Goal: Information Seeking & Learning: Learn about a topic

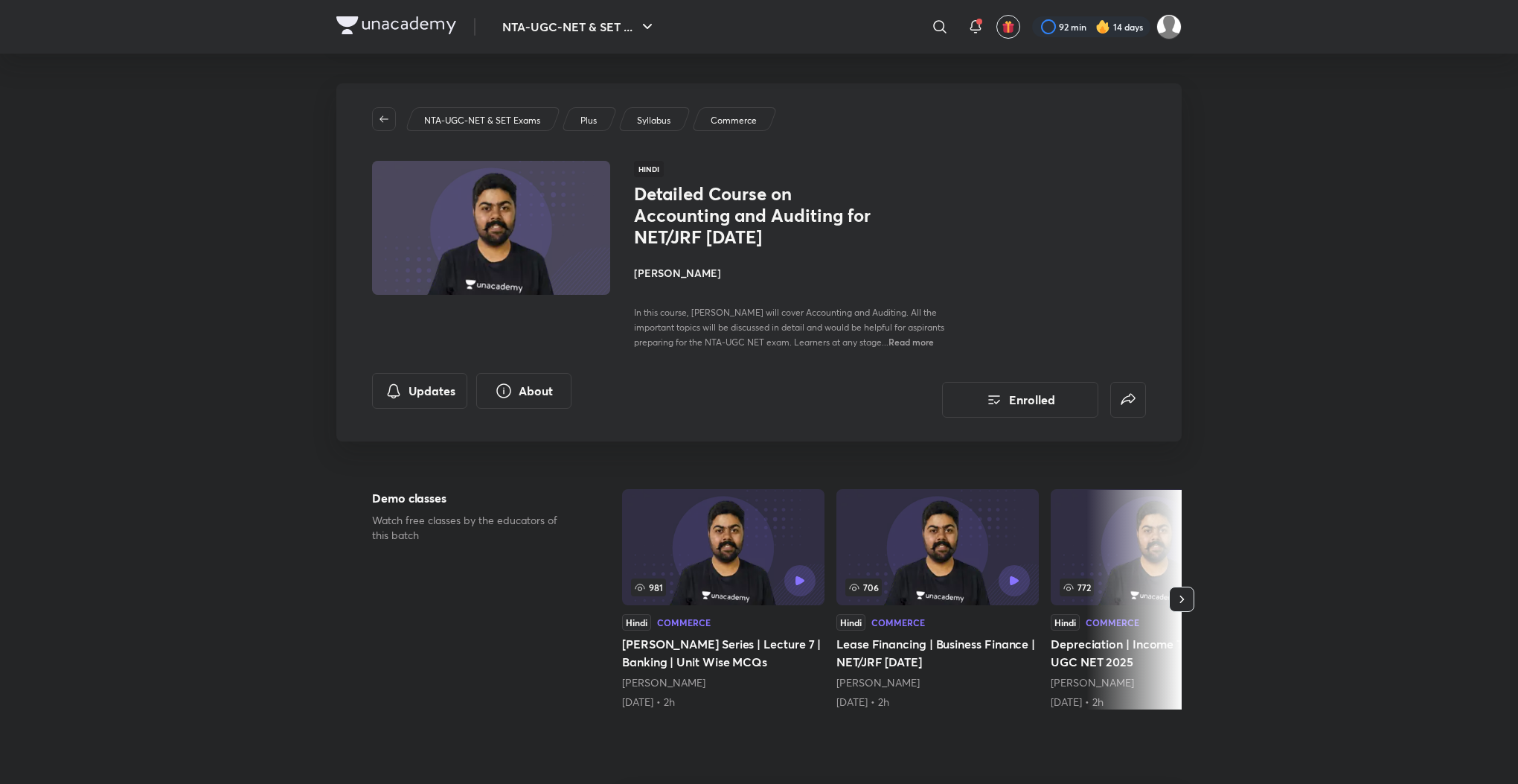
click at [651, 119] on p "Syllabus" at bounding box center [653, 120] width 34 height 13
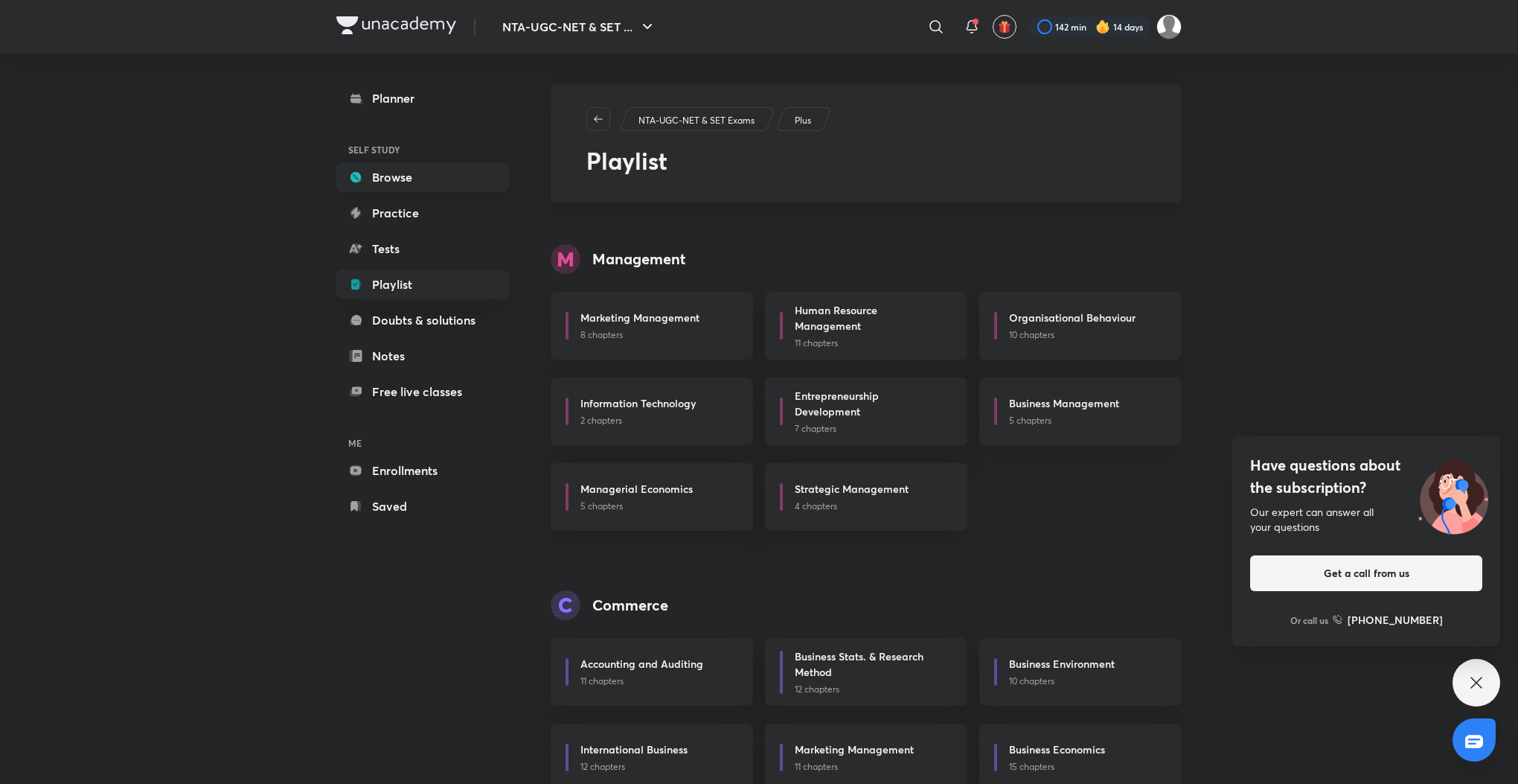
click at [402, 182] on link "Browse" at bounding box center [423, 177] width 173 height 30
click at [400, 94] on link "Planner" at bounding box center [423, 98] width 173 height 30
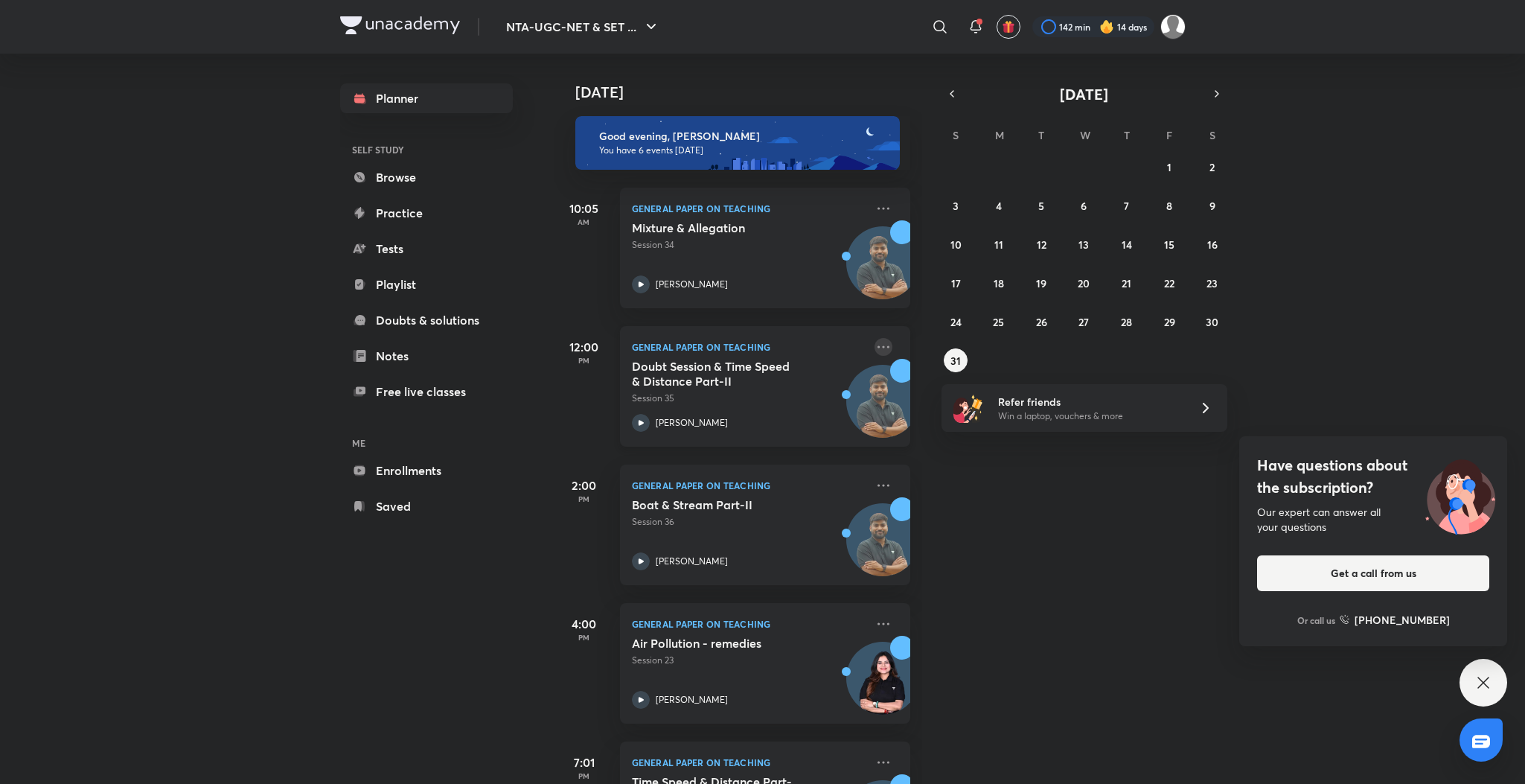
click at [874, 343] on icon at bounding box center [883, 347] width 18 height 18
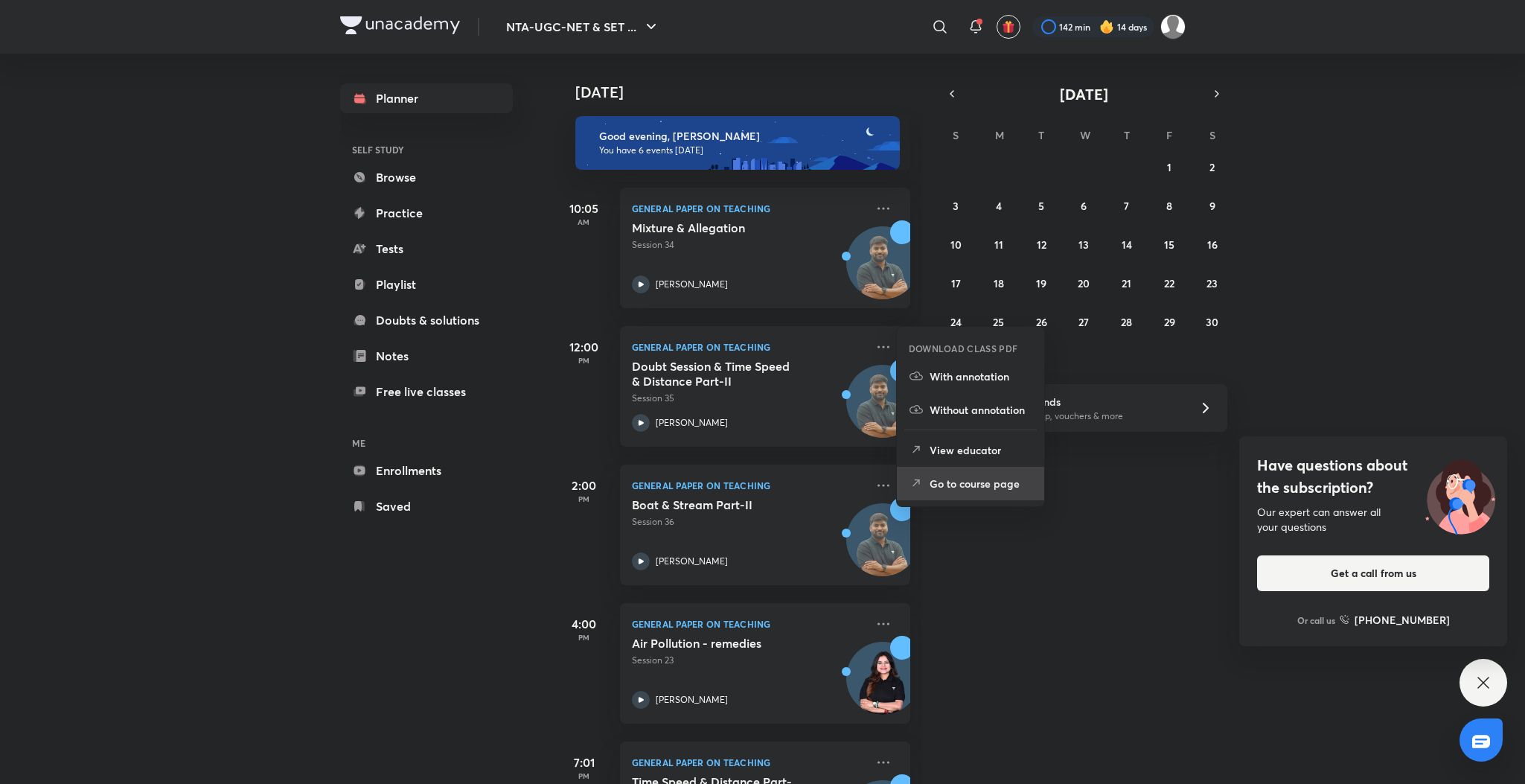
click at [943, 494] on li "Go to course page" at bounding box center [970, 483] width 147 height 34
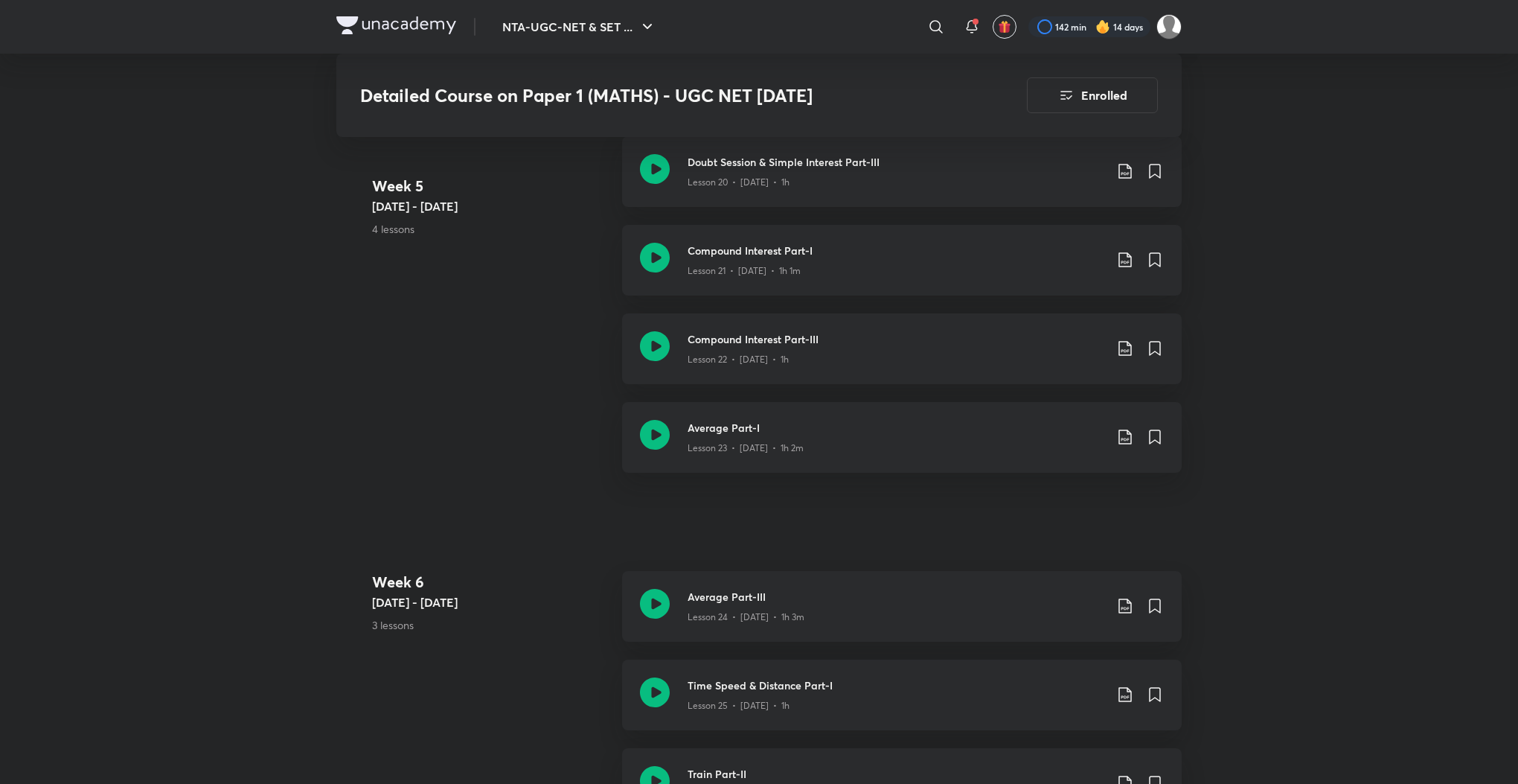
scroll to position [3036, 0]
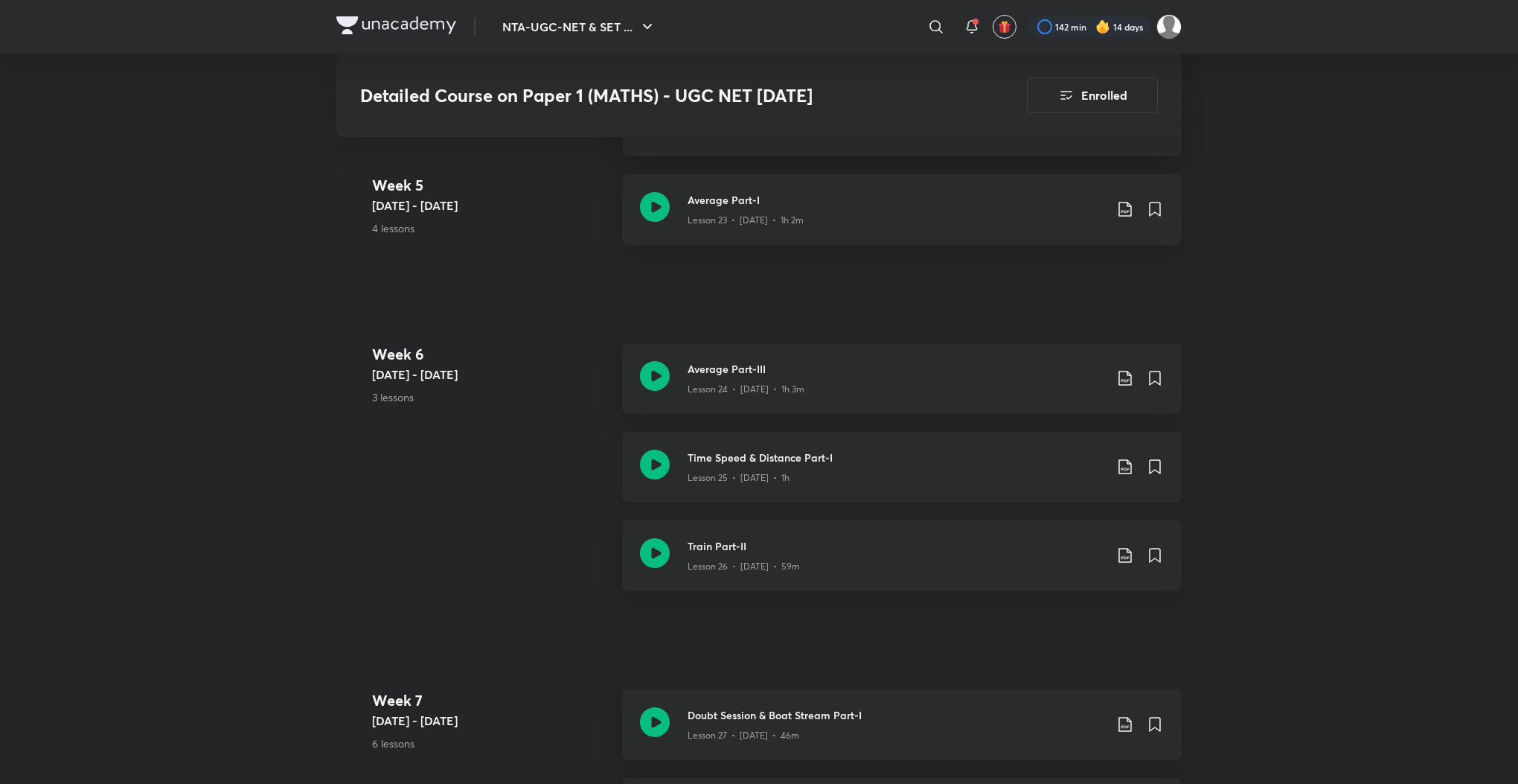
click at [657, 479] on icon at bounding box center [655, 464] width 30 height 30
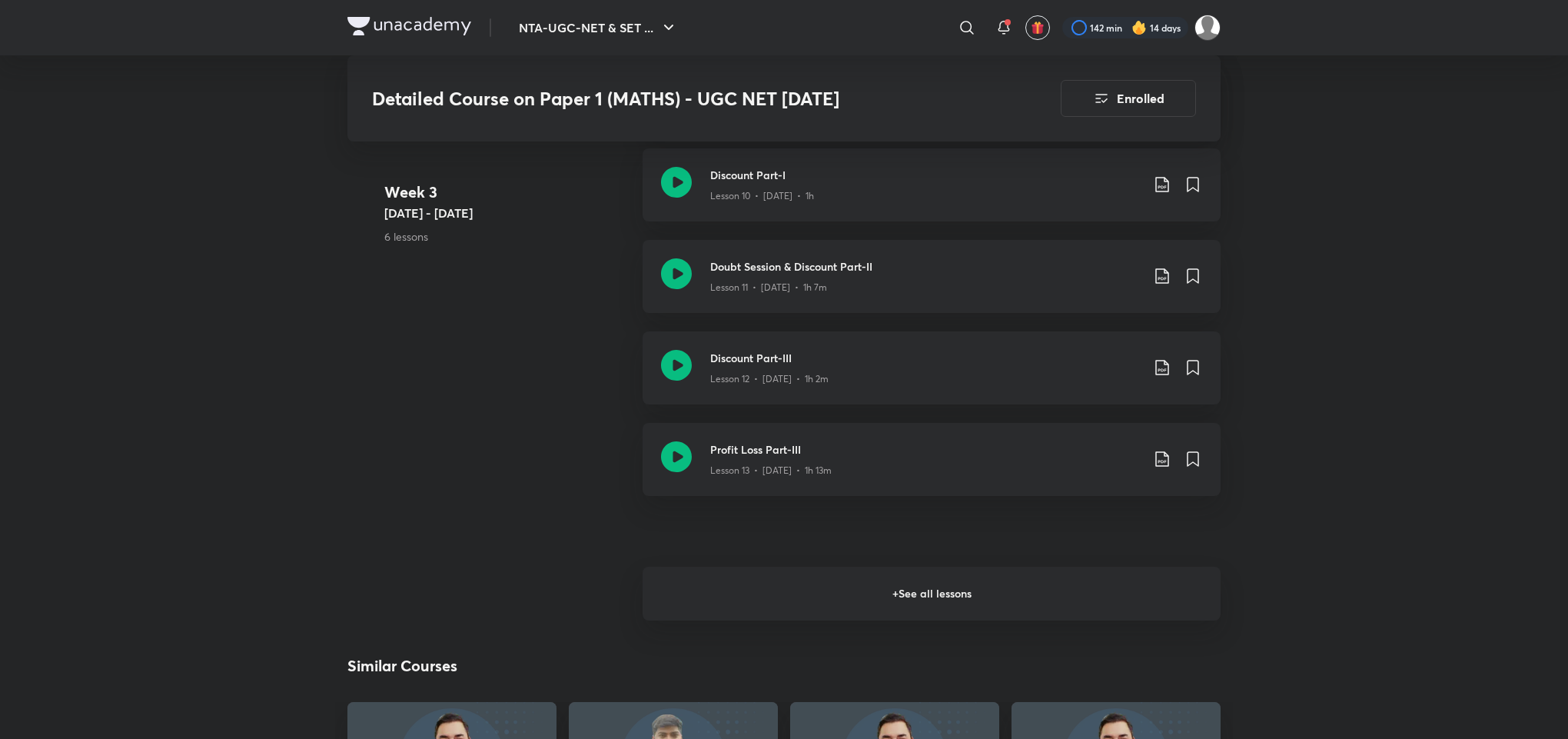
scroll to position [1938, 0]
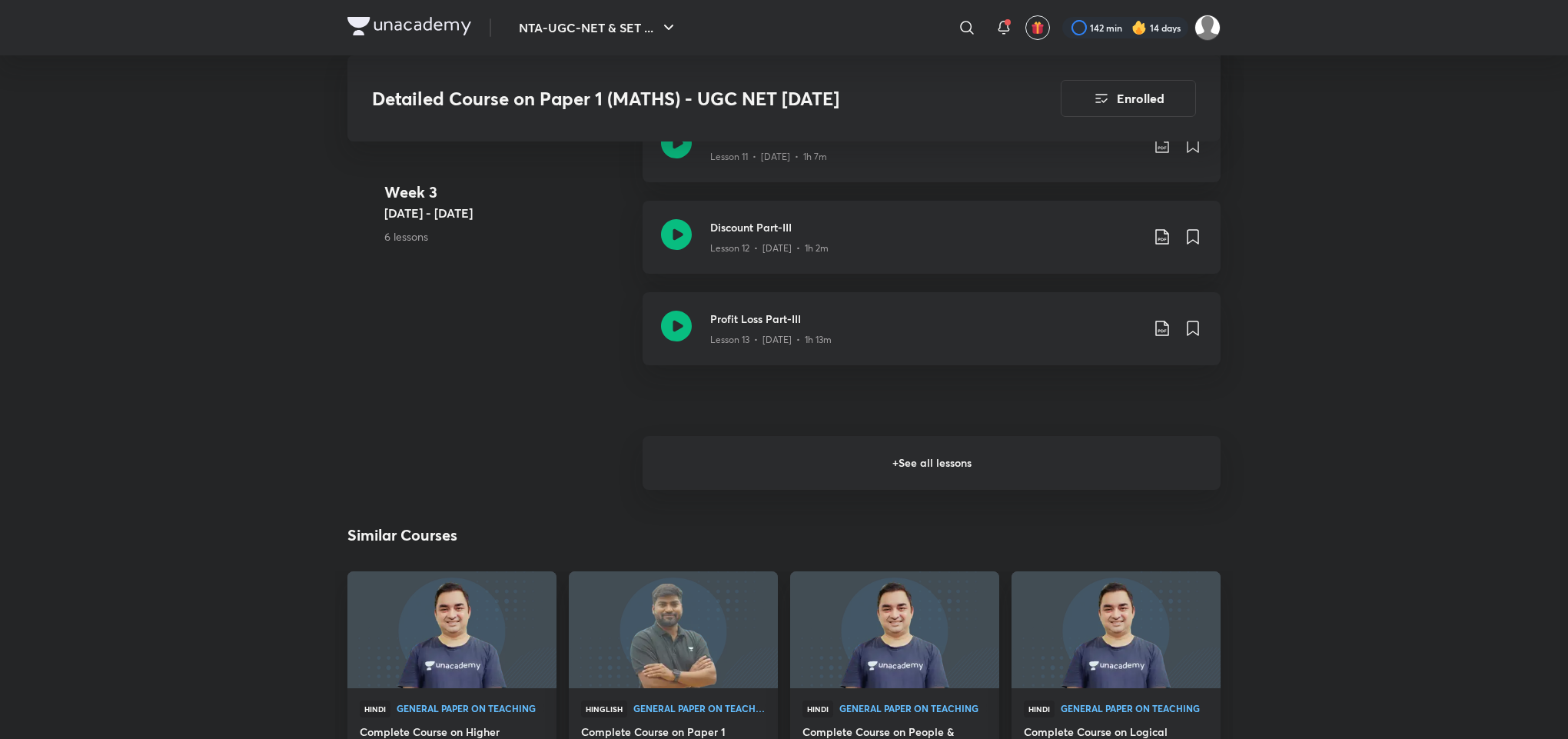
click at [909, 480] on h6 "+ See all lessons" at bounding box center [932, 463] width 578 height 54
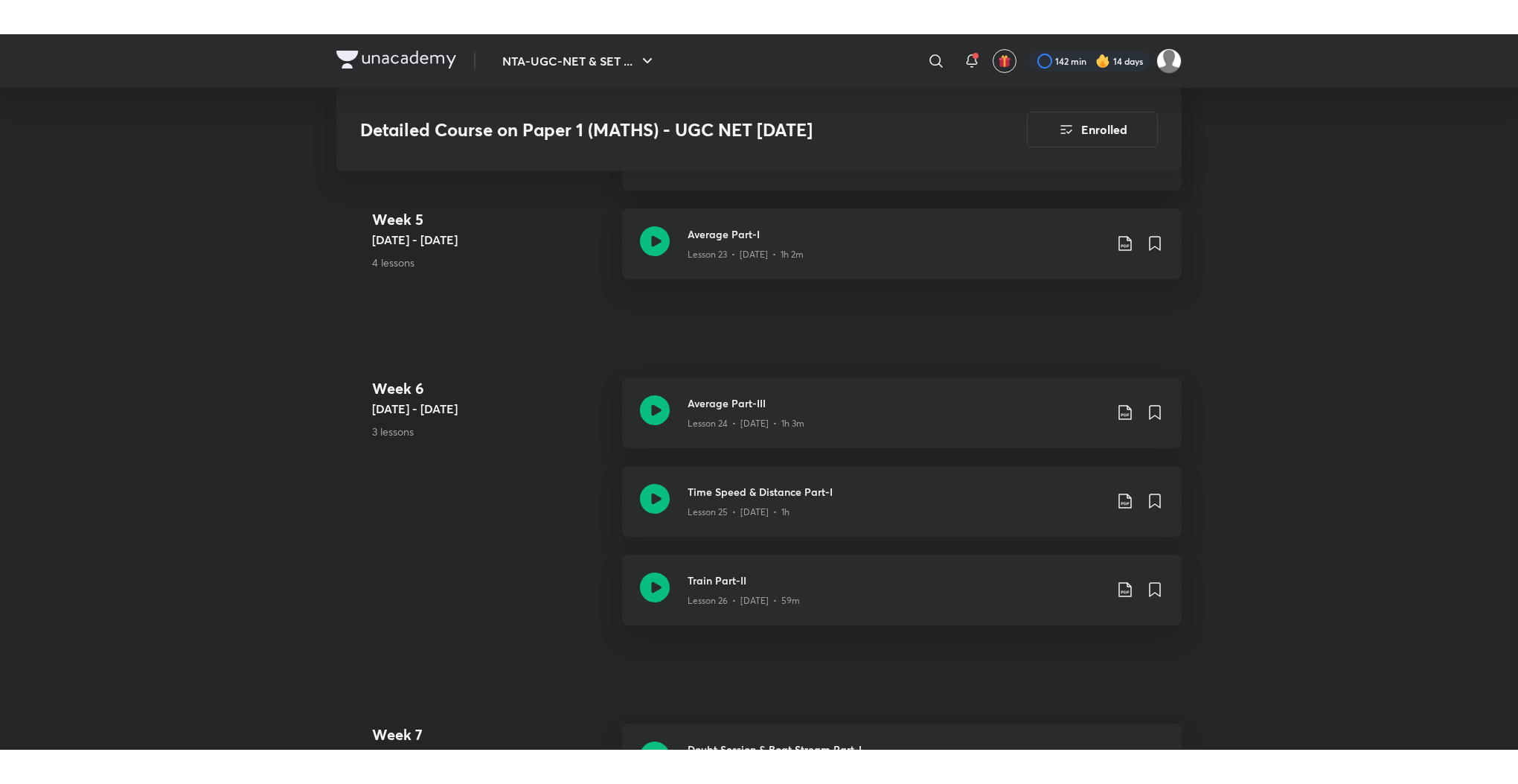
scroll to position [3125, 0]
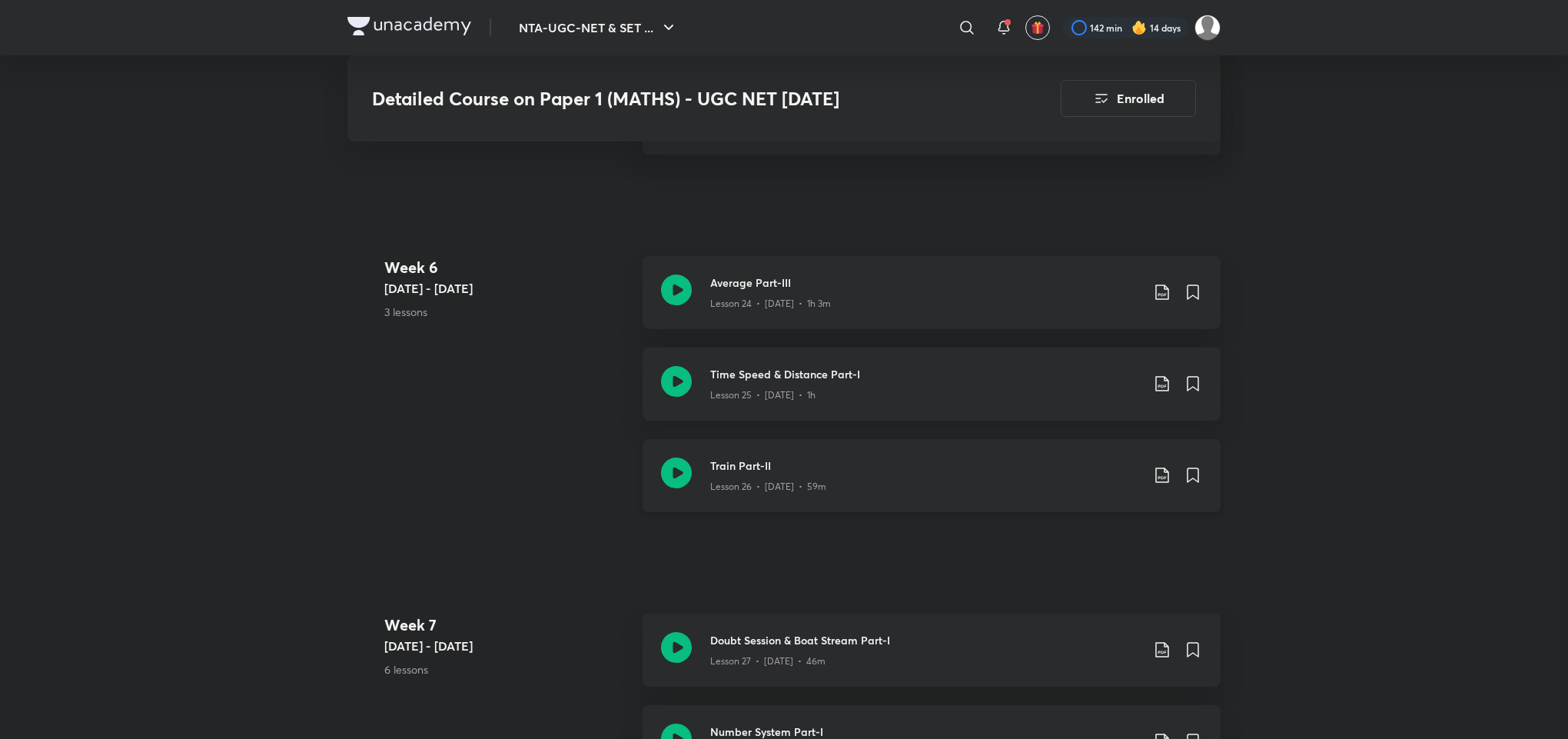
click at [679, 488] on icon at bounding box center [677, 474] width 31 height 31
